Goal: Task Accomplishment & Management: Manage account settings

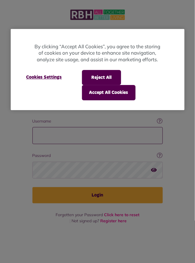
type input "**********"
click at [32, 187] on button "Login" at bounding box center [97, 195] width 130 height 16
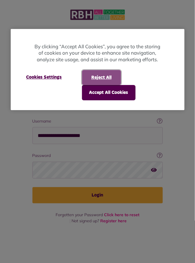
click at [106, 79] on button "Reject All" at bounding box center [101, 77] width 39 height 15
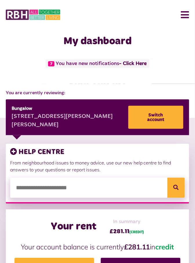
click at [135, 63] on link "- Click Here" at bounding box center [132, 63] width 27 height 5
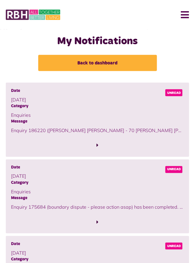
click at [97, 142] on span at bounding box center [97, 146] width 173 height 8
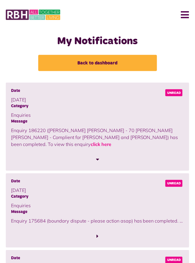
click at [111, 142] on link "click here" at bounding box center [101, 145] width 21 height 6
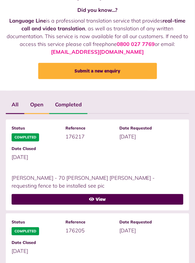
scroll to position [46, 0]
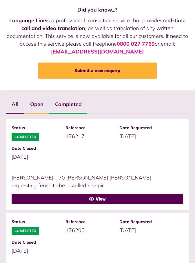
click at [100, 199] on link "View" at bounding box center [97, 199] width 171 height 11
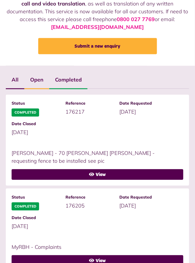
scroll to position [74, 0]
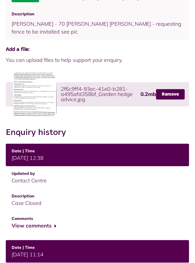
scroll to position [87, 0]
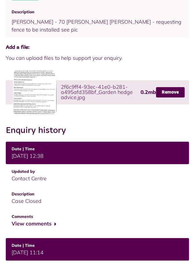
click at [56, 223] on button "View comments" at bounding box center [34, 224] width 45 height 8
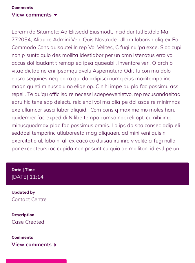
scroll to position [298, 0]
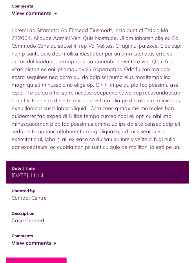
click at [54, 248] on button "View comments" at bounding box center [34, 243] width 45 height 8
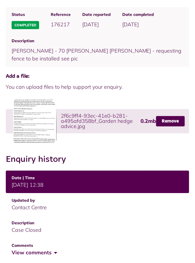
scroll to position [0, 0]
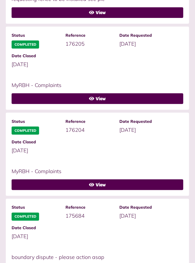
scroll to position [234, 0]
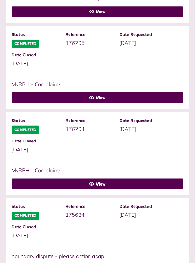
click at [101, 183] on link "View" at bounding box center [97, 184] width 171 height 11
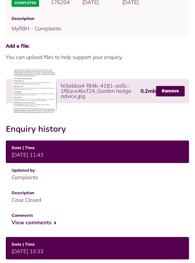
scroll to position [69, 0]
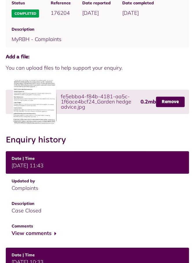
click at [55, 232] on button "View comments" at bounding box center [34, 234] width 45 height 8
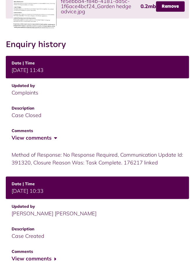
scroll to position [173, 0]
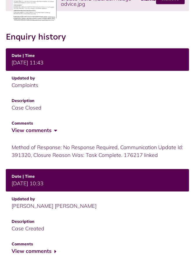
click at [55, 250] on button "View comments" at bounding box center [34, 251] width 45 height 8
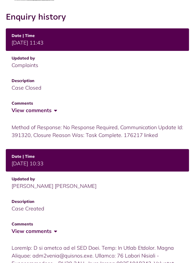
scroll to position [0, 0]
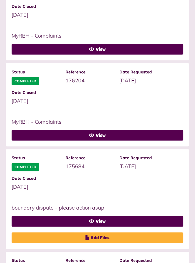
scroll to position [283, 0]
click at [103, 221] on link "View" at bounding box center [97, 221] width 171 height 11
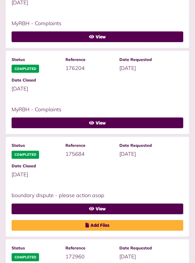
scroll to position [310, 0]
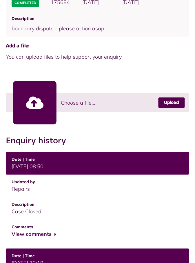
scroll to position [99, 0]
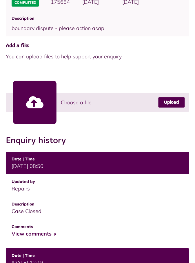
click at [55, 232] on button "View comments" at bounding box center [34, 234] width 45 height 8
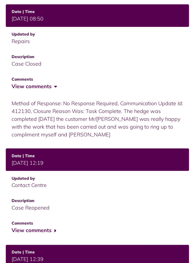
scroll to position [250, 0]
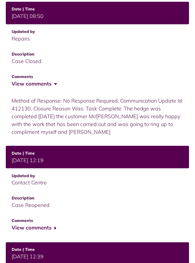
click at [54, 228] on button "View comments" at bounding box center [34, 228] width 45 height 8
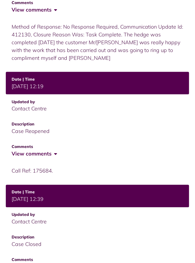
scroll to position [340, 0]
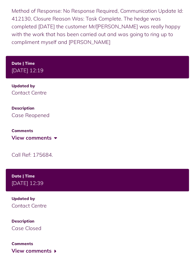
click at [56, 253] on button "View comments" at bounding box center [34, 251] width 45 height 8
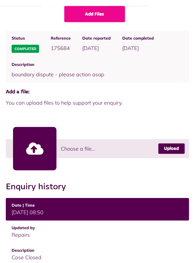
scroll to position [0, 0]
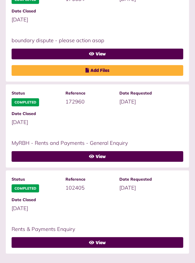
scroll to position [453, 0]
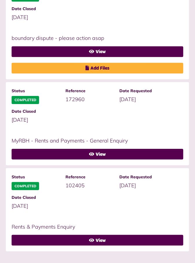
click at [100, 241] on link "View" at bounding box center [97, 240] width 171 height 11
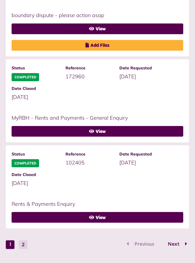
scroll to position [479, 0]
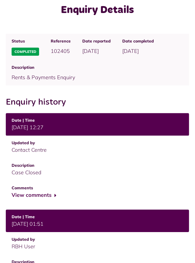
scroll to position [32, 0]
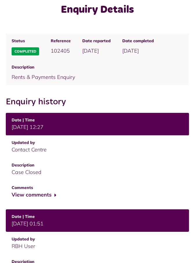
click at [55, 196] on button "View comments" at bounding box center [34, 195] width 45 height 8
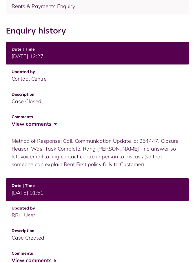
scroll to position [112, 0]
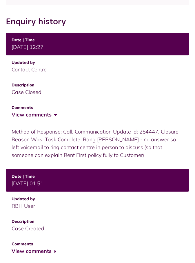
click at [54, 252] on button "View comments" at bounding box center [34, 252] width 45 height 8
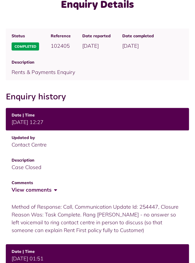
scroll to position [0, 0]
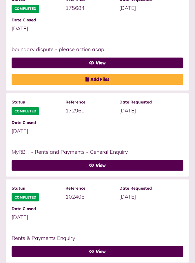
scroll to position [453, 0]
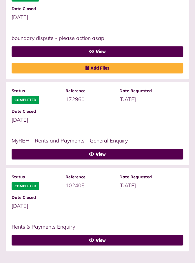
click at [178, 263] on span "Next" at bounding box center [173, 267] width 20 height 5
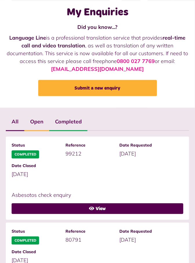
scroll to position [0, 0]
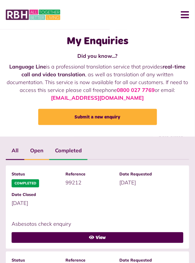
click at [185, 14] on button "Menu" at bounding box center [182, 15] width 12 height 18
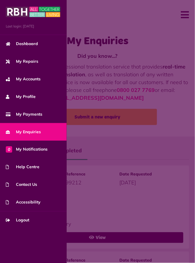
click at [32, 47] on link "Dashboard" at bounding box center [33, 44] width 67 height 18
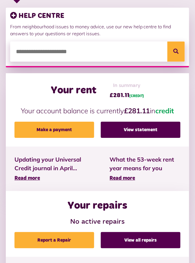
scroll to position [136, 0]
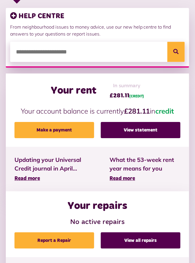
click at [137, 130] on link "View statement" at bounding box center [141, 130] width 80 height 16
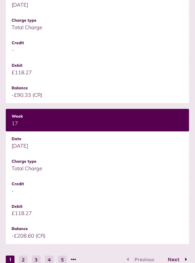
scroll to position [798, 0]
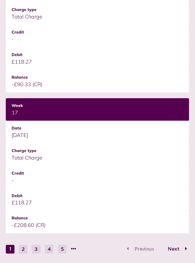
click at [177, 246] on button "Next" at bounding box center [175, 250] width 27 height 8
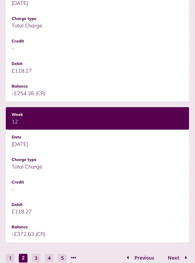
scroll to position [791, 0]
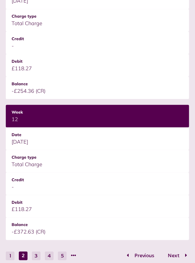
click at [174, 253] on button "Next" at bounding box center [175, 256] width 27 height 8
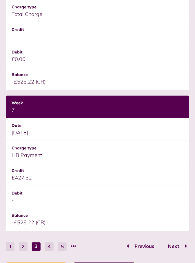
scroll to position [810, 0]
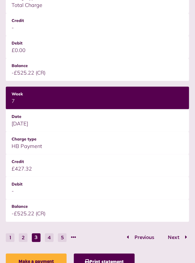
click at [136, 234] on button "Previous" at bounding box center [143, 238] width 36 height 8
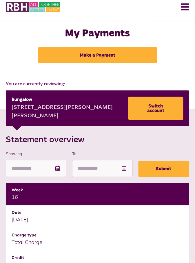
scroll to position [0, 0]
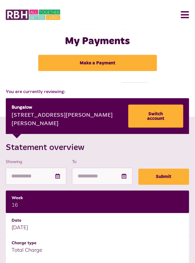
click at [184, 14] on button "Menu" at bounding box center [182, 15] width 12 height 18
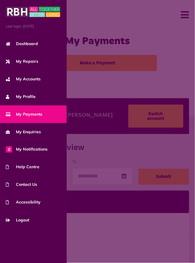
click at [25, 131] on span "My Enquiries" at bounding box center [23, 132] width 35 height 6
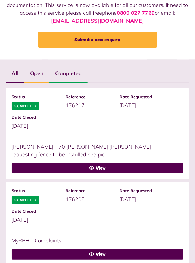
scroll to position [78, 0]
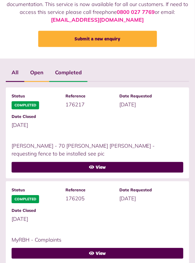
click at [38, 74] on label "Open" at bounding box center [36, 72] width 25 height 17
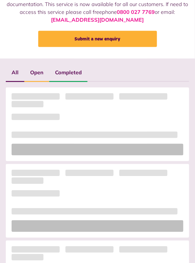
scroll to position [0, 0]
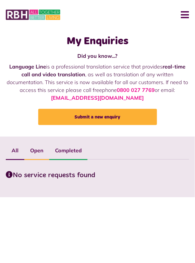
click at [64, 151] on label "Completed" at bounding box center [68, 151] width 38 height 17
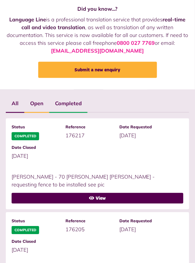
scroll to position [47, 0]
click at [105, 197] on link "View" at bounding box center [97, 198] width 171 height 11
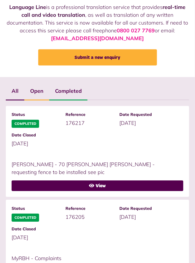
scroll to position [75, 0]
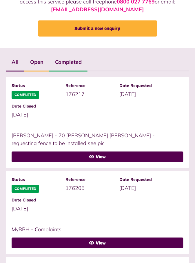
scroll to position [88, 0]
click at [101, 242] on link "View" at bounding box center [97, 243] width 171 height 11
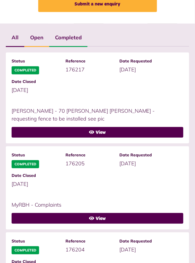
scroll to position [116, 0]
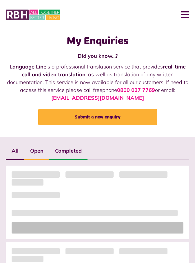
scroll to position [116, 0]
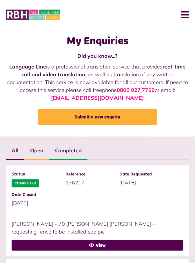
click at [183, 15] on button "Menu" at bounding box center [182, 15] width 12 height 18
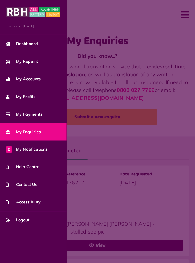
click at [25, 222] on span "Logout" at bounding box center [17, 220] width 23 height 6
